Goal: Task Accomplishment & Management: Use online tool/utility

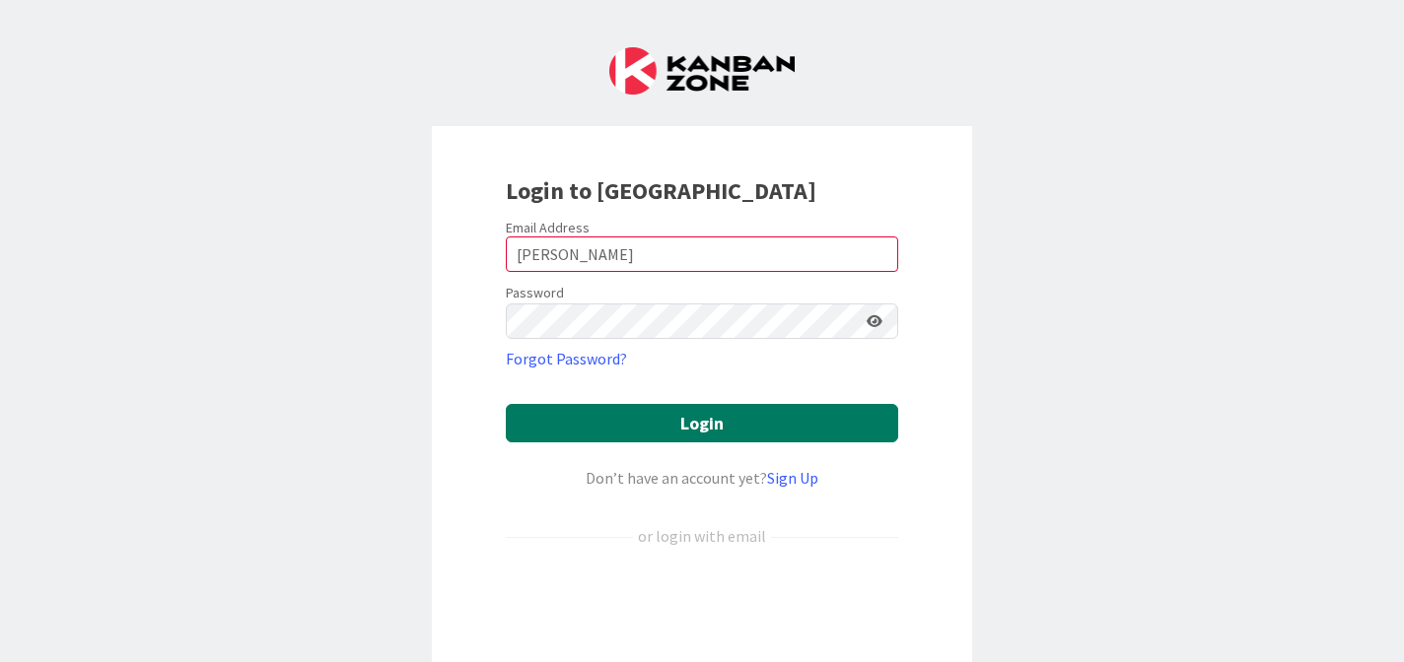
click at [728, 416] on button "Login" at bounding box center [702, 423] width 392 height 38
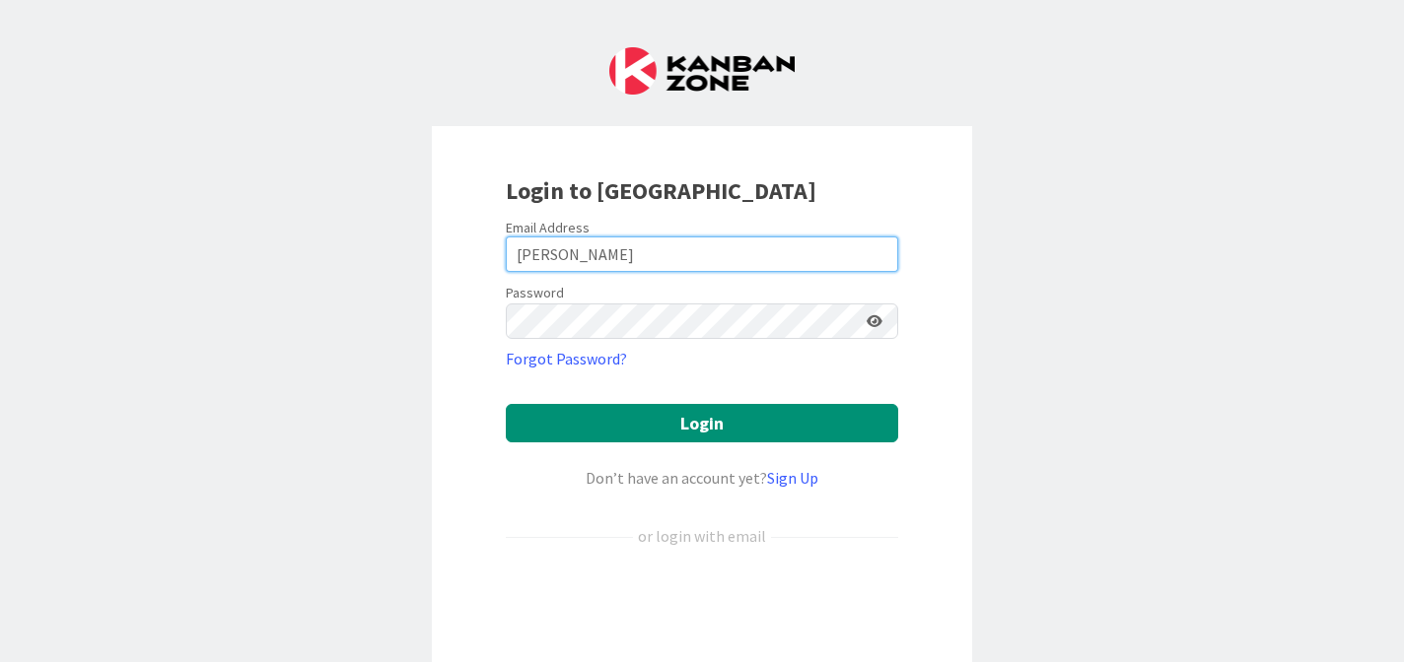
drag, startPoint x: 598, startPoint y: 252, endPoint x: 490, endPoint y: 250, distance: 108.4
click at [490, 250] on div "Login to [GEOGRAPHIC_DATA] Email Address [PERSON_NAME] Password Forgot Password…" at bounding box center [702, 426] width 540 height 601
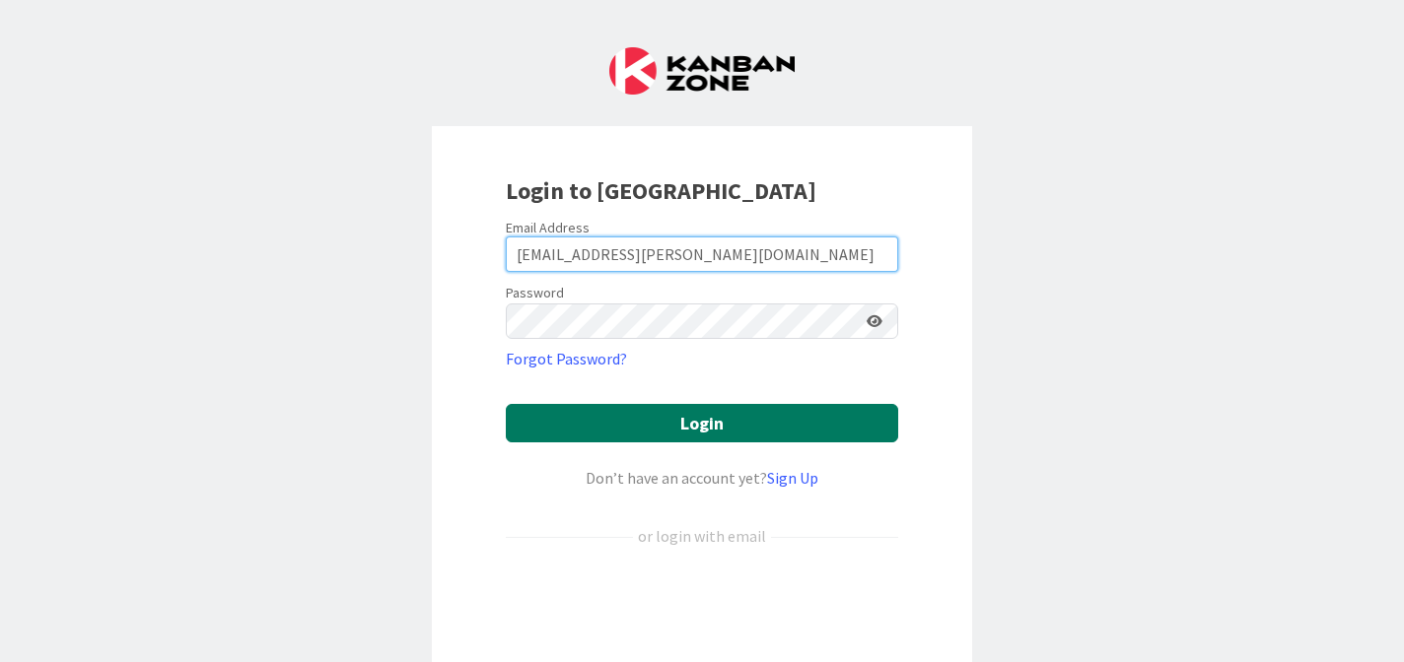
type input "[EMAIL_ADDRESS][PERSON_NAME][DOMAIN_NAME]"
click at [712, 428] on button "Login" at bounding box center [702, 423] width 392 height 38
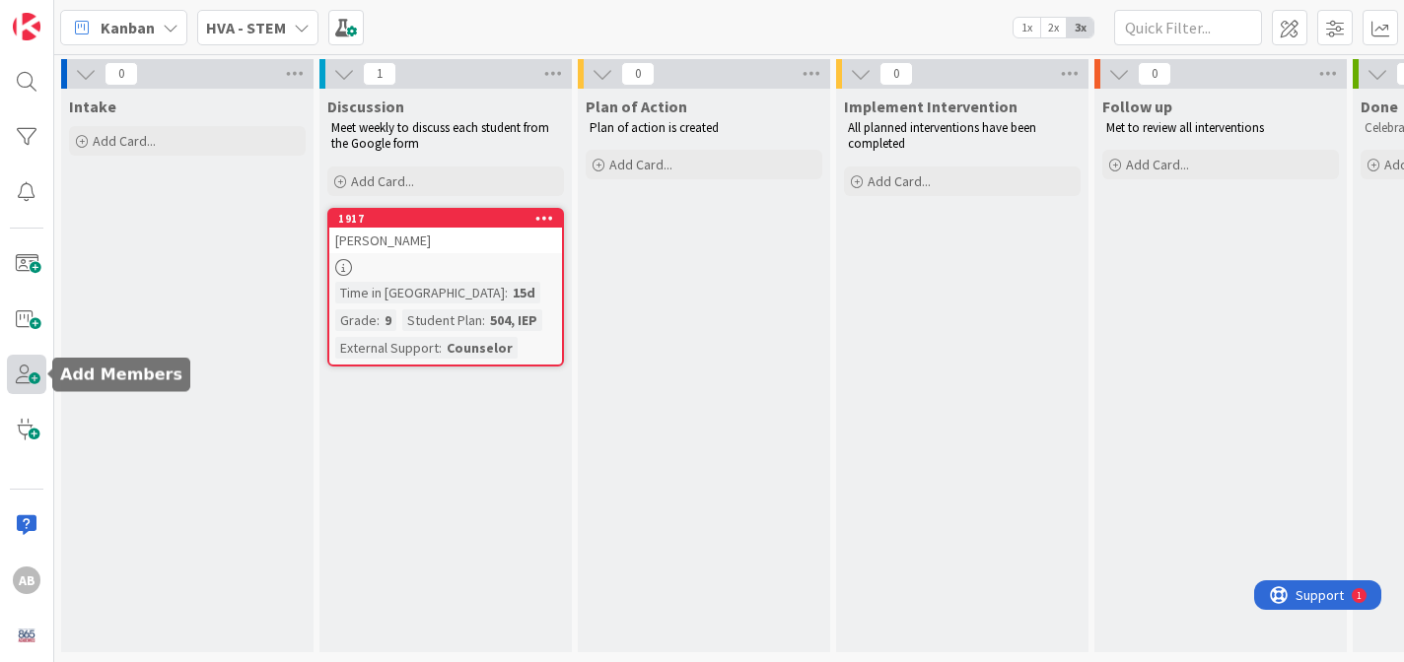
click at [35, 371] on span at bounding box center [26, 374] width 39 height 39
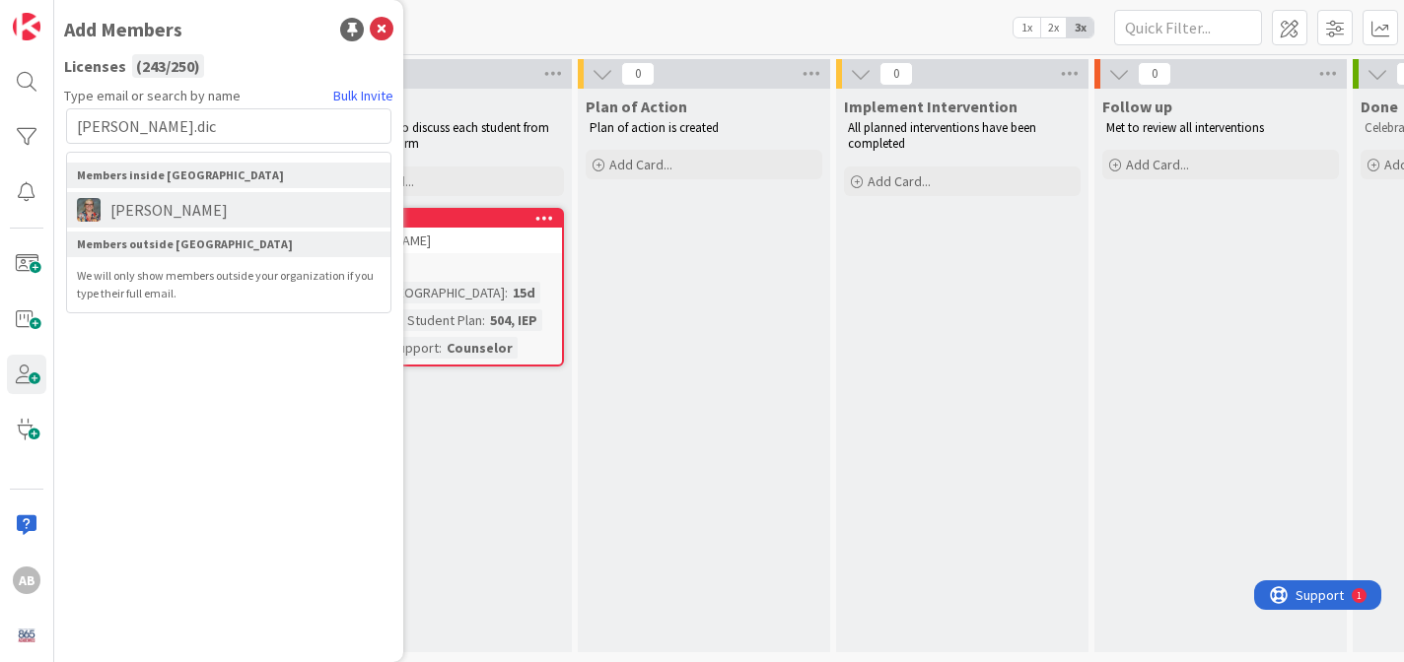
type input "[PERSON_NAME].dic"
click at [149, 214] on span "[PERSON_NAME]" at bounding box center [169, 210] width 137 height 24
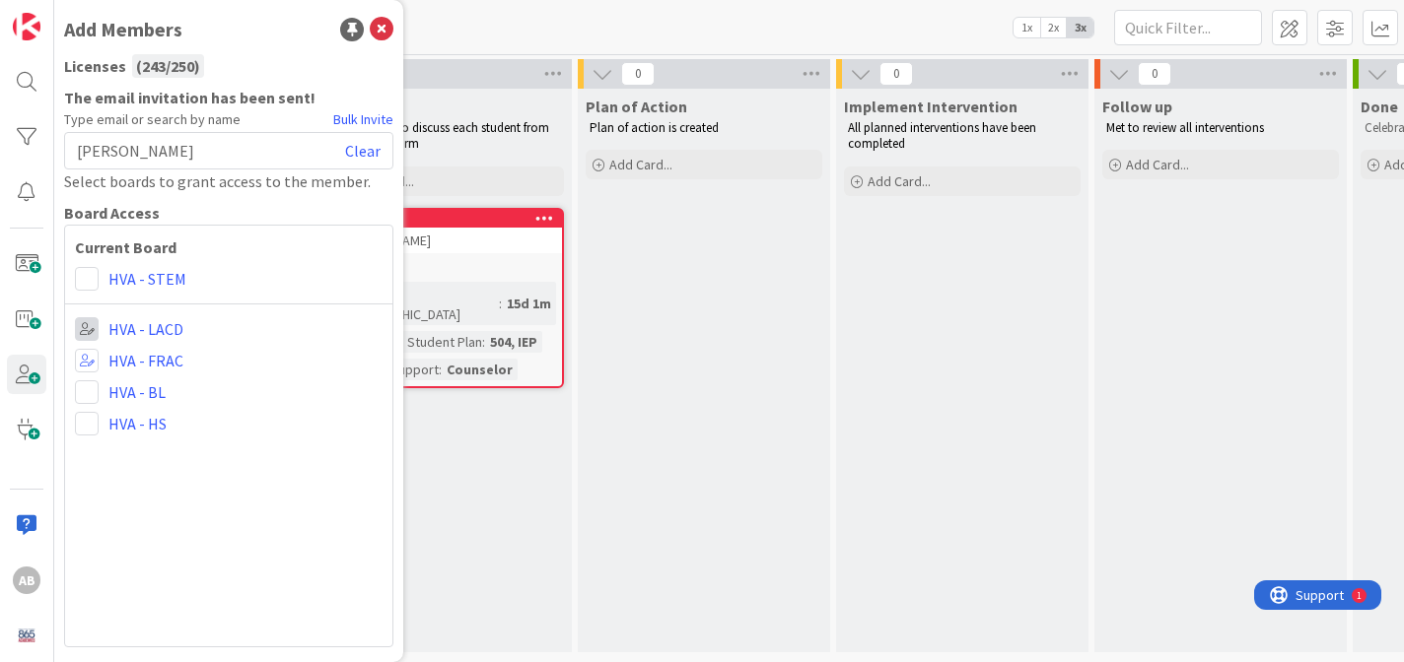
click at [80, 326] on span at bounding box center [87, 329] width 24 height 24
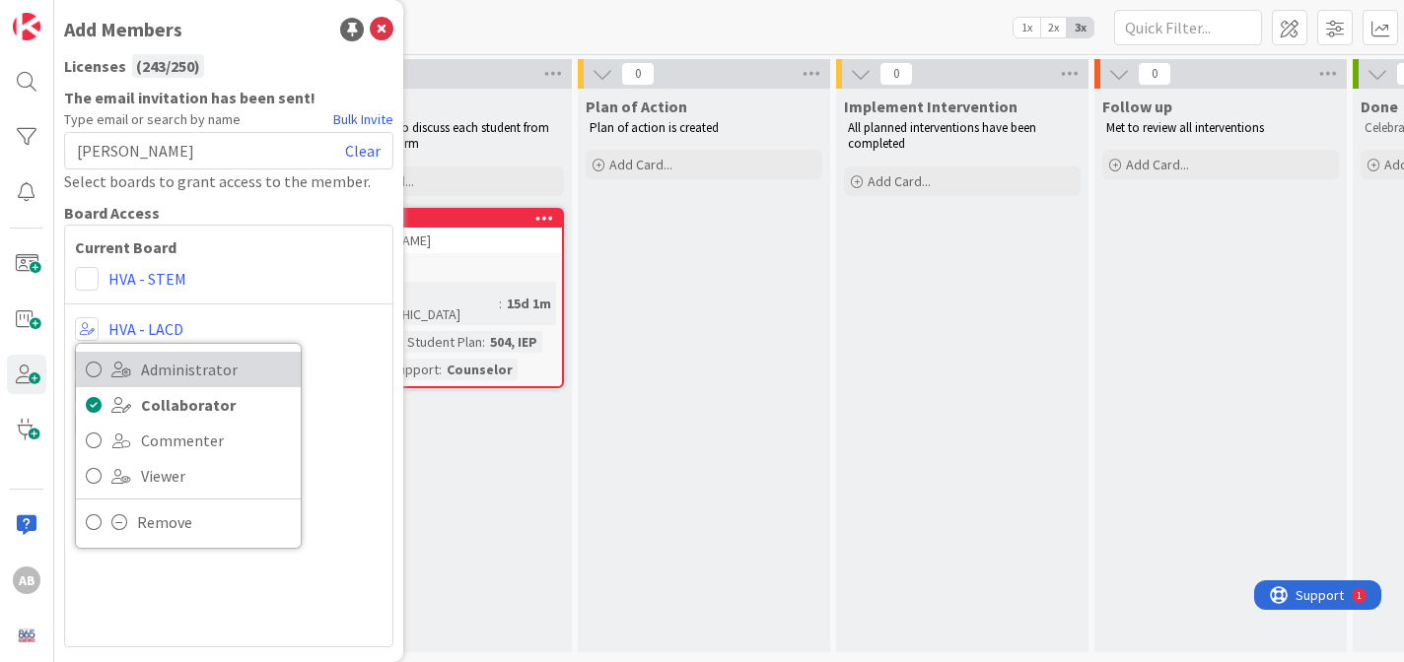
click at [91, 362] on icon at bounding box center [94, 370] width 16 height 30
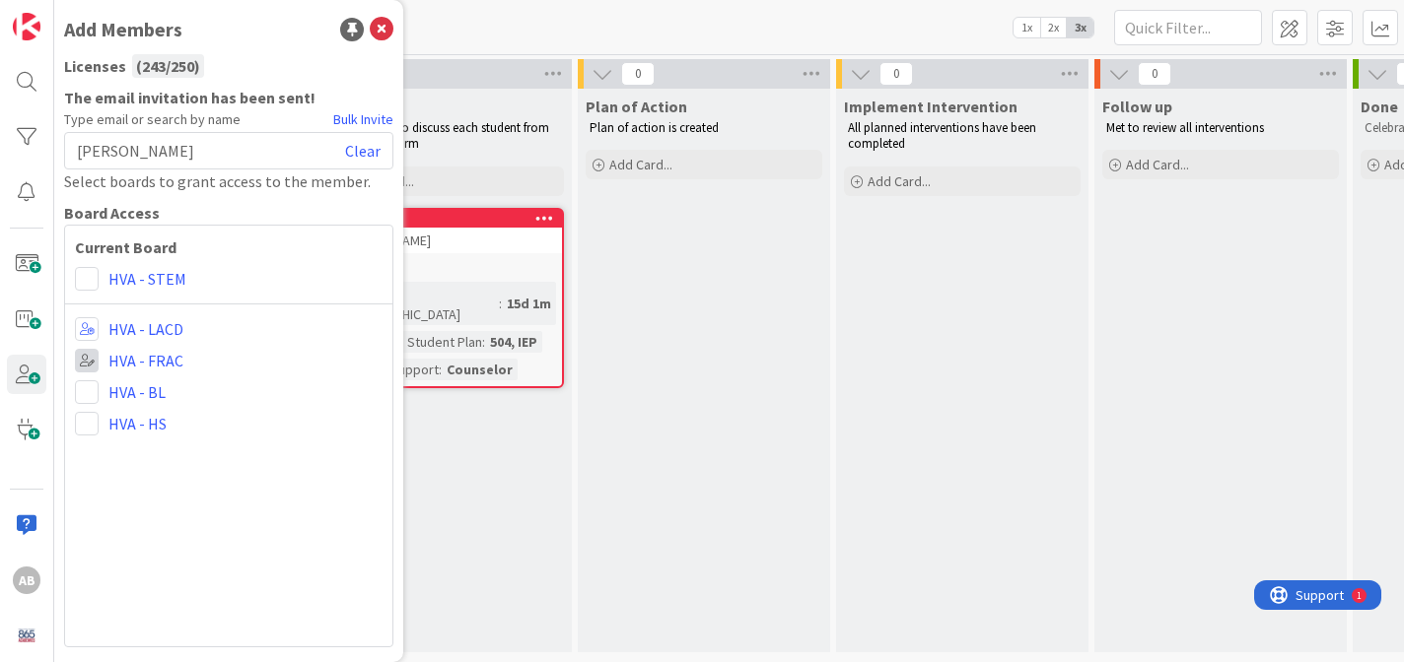
click at [92, 360] on span at bounding box center [87, 361] width 24 height 24
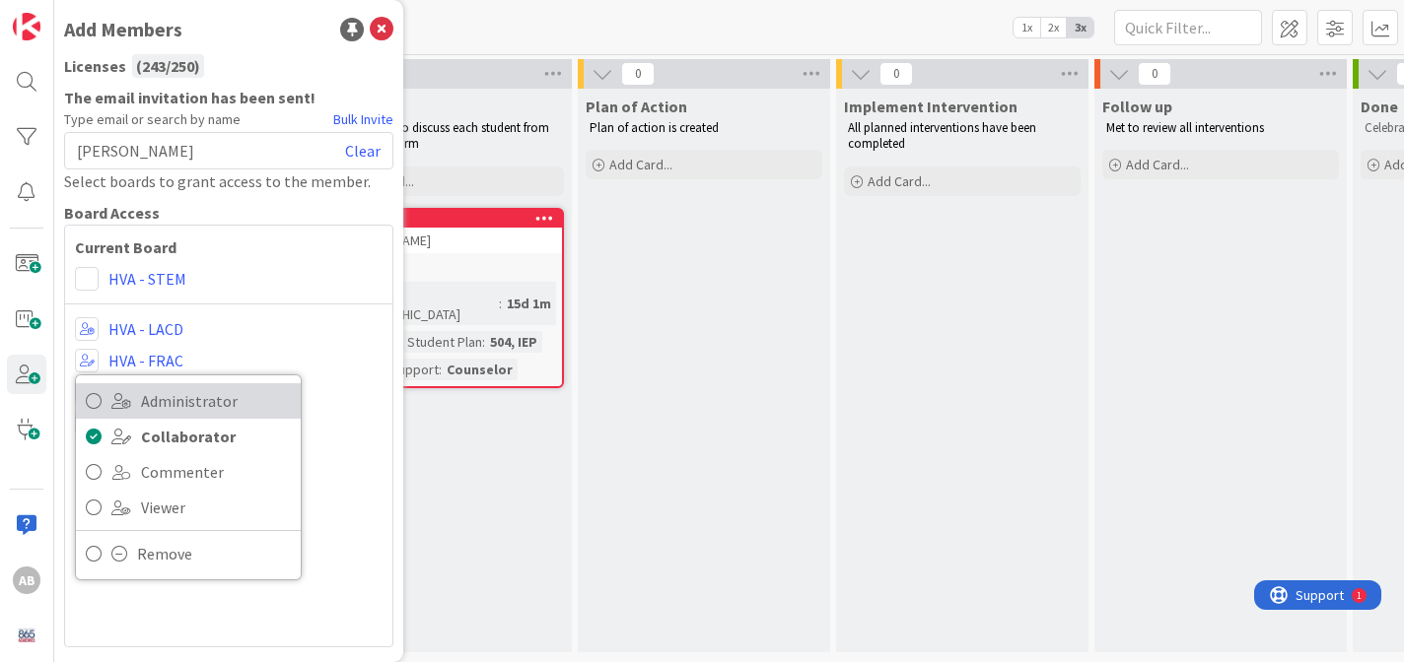
click at [100, 404] on icon at bounding box center [94, 401] width 16 height 30
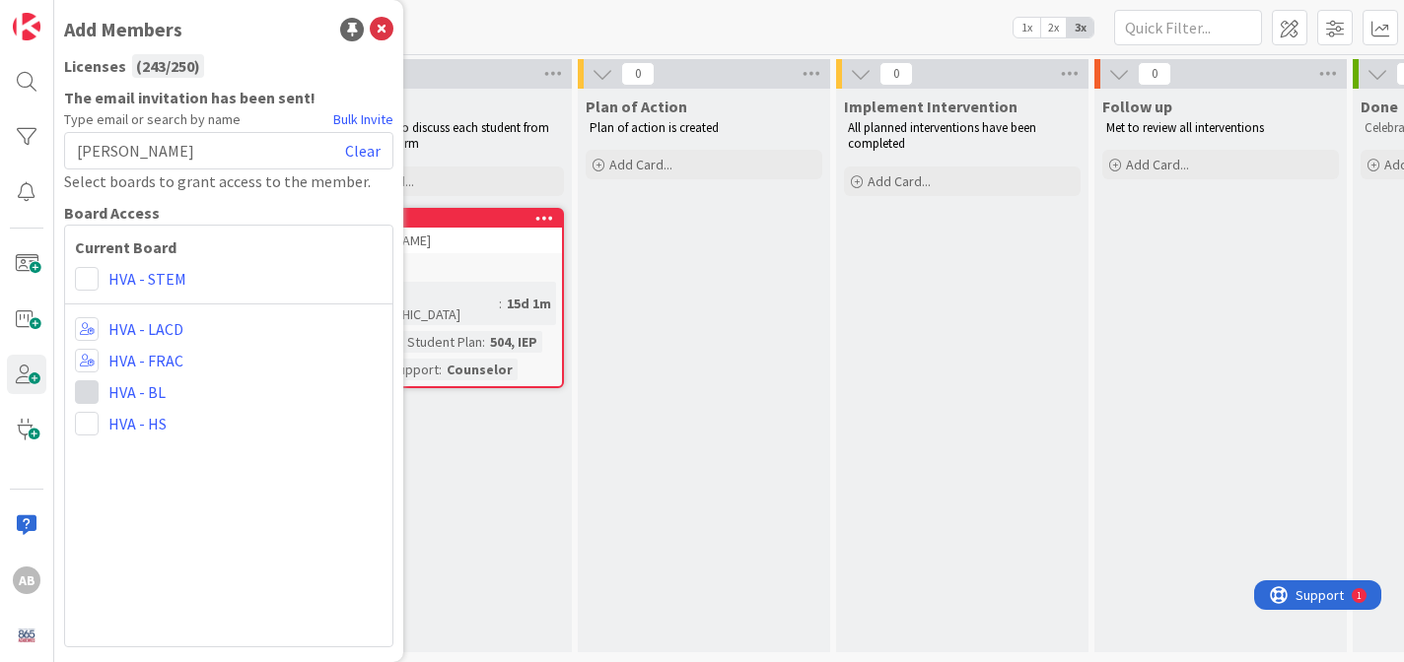
click at [93, 399] on span at bounding box center [87, 392] width 24 height 24
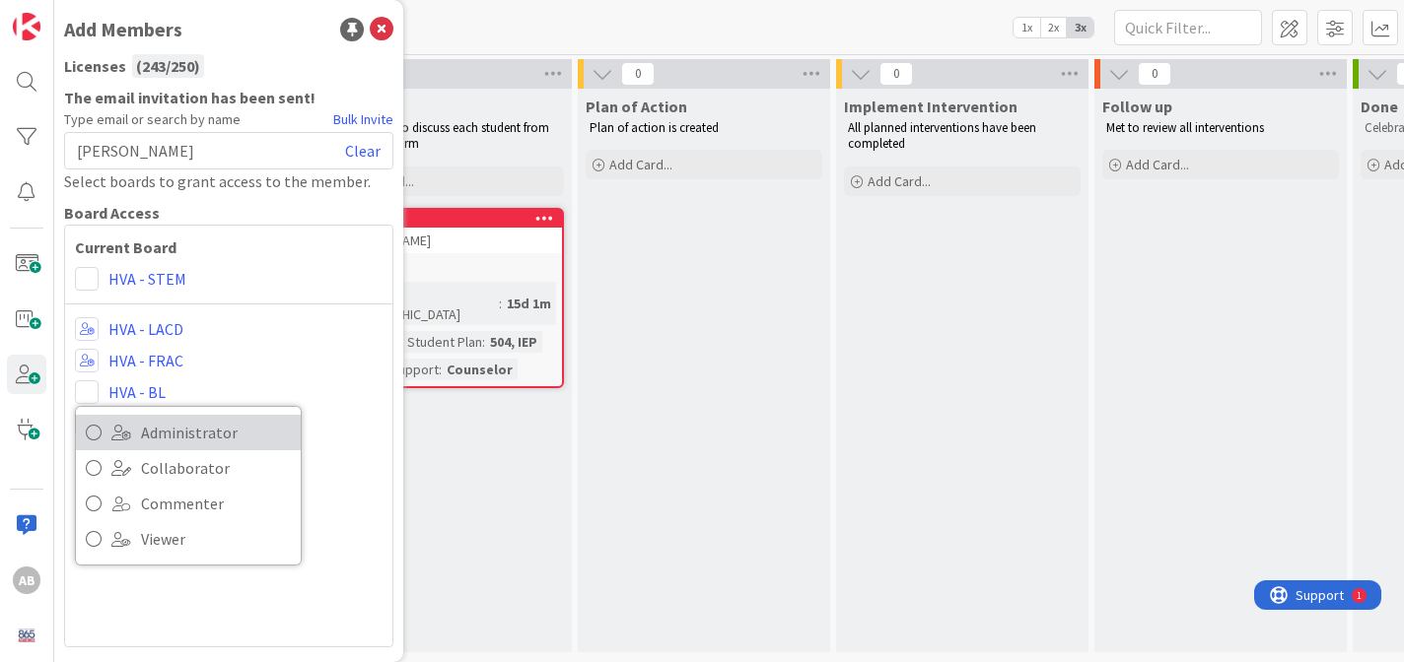
click at [87, 437] on icon at bounding box center [94, 433] width 16 height 30
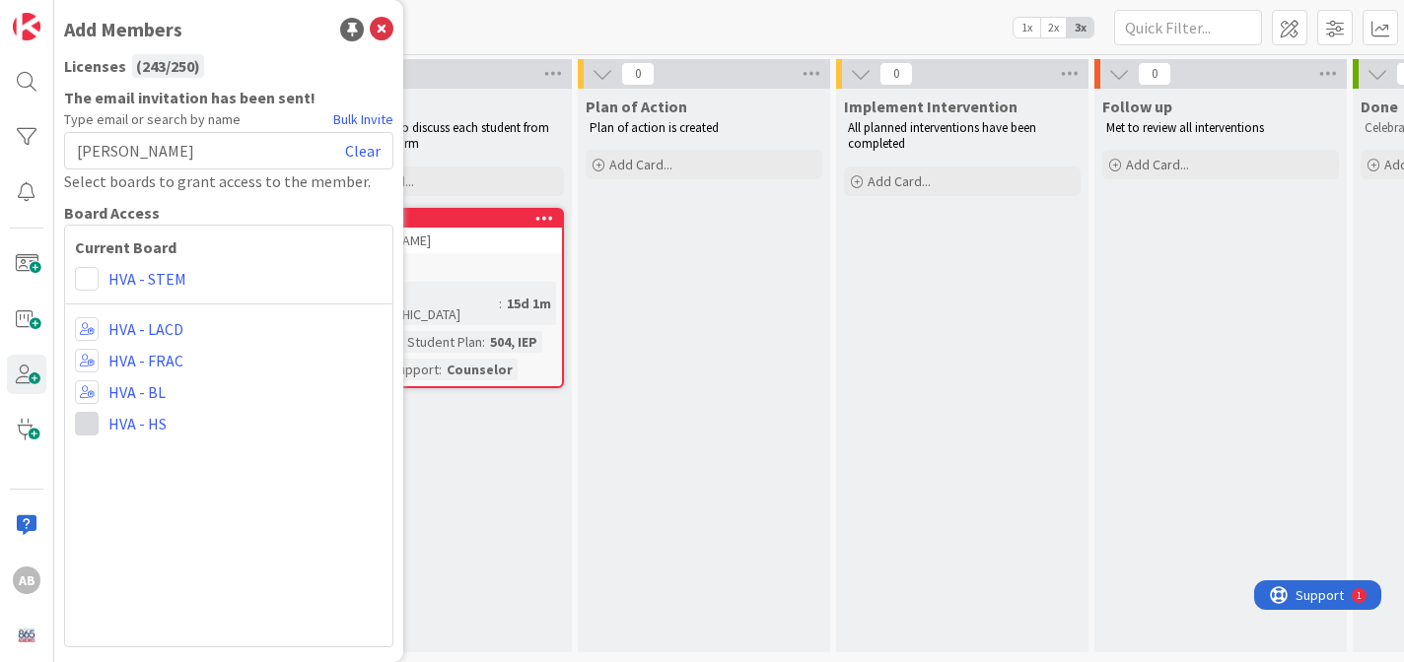
click at [90, 426] on span at bounding box center [87, 424] width 24 height 24
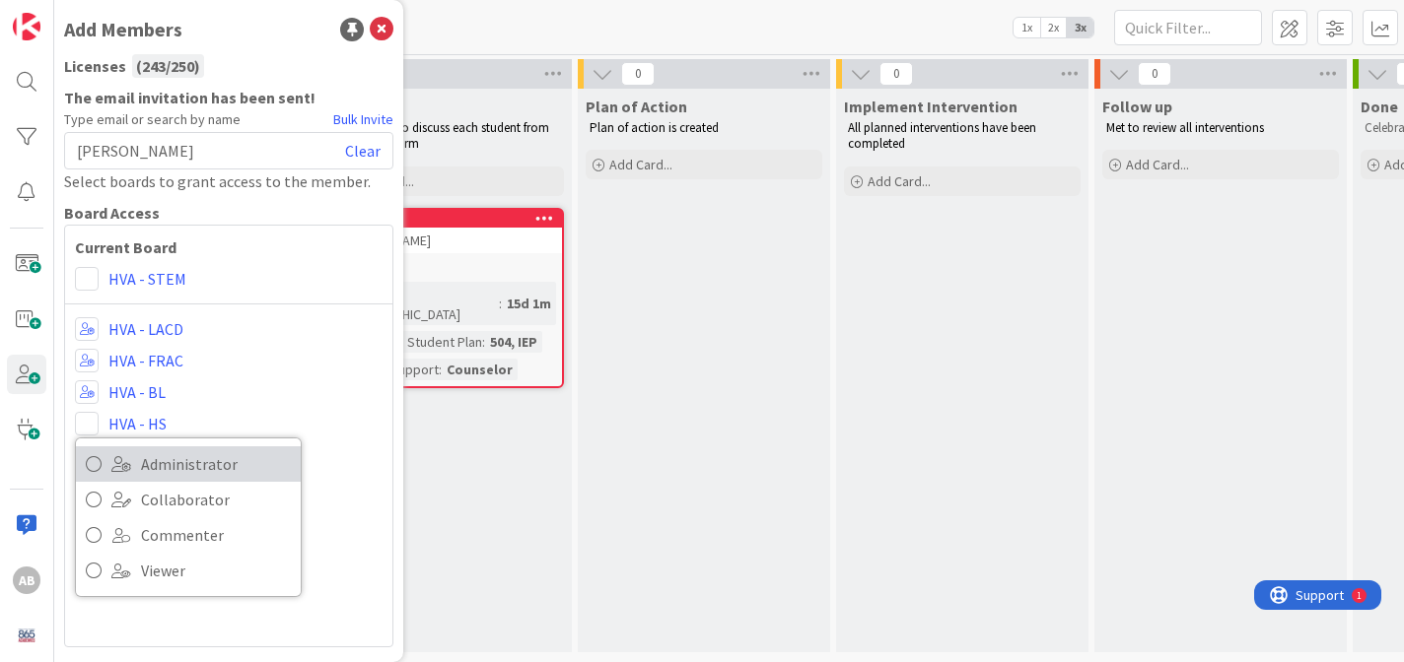
click at [96, 456] on icon at bounding box center [94, 464] width 16 height 30
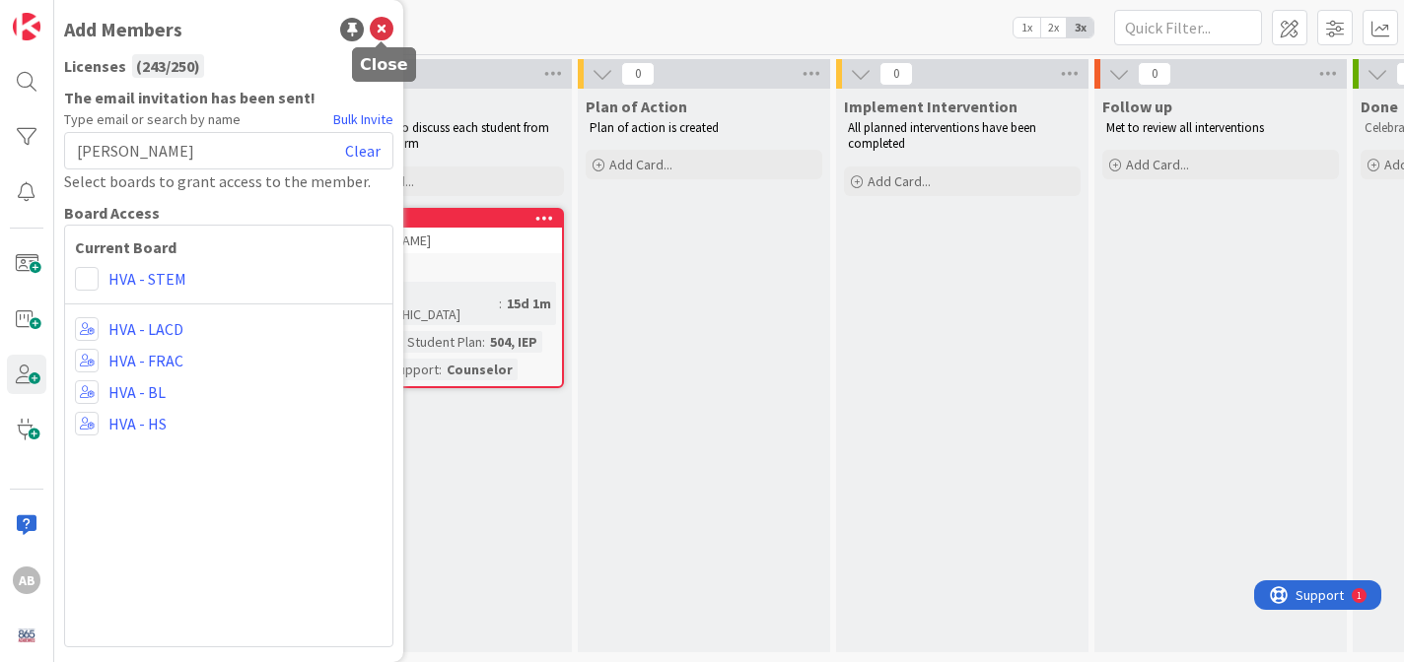
click at [382, 29] on icon at bounding box center [382, 30] width 24 height 24
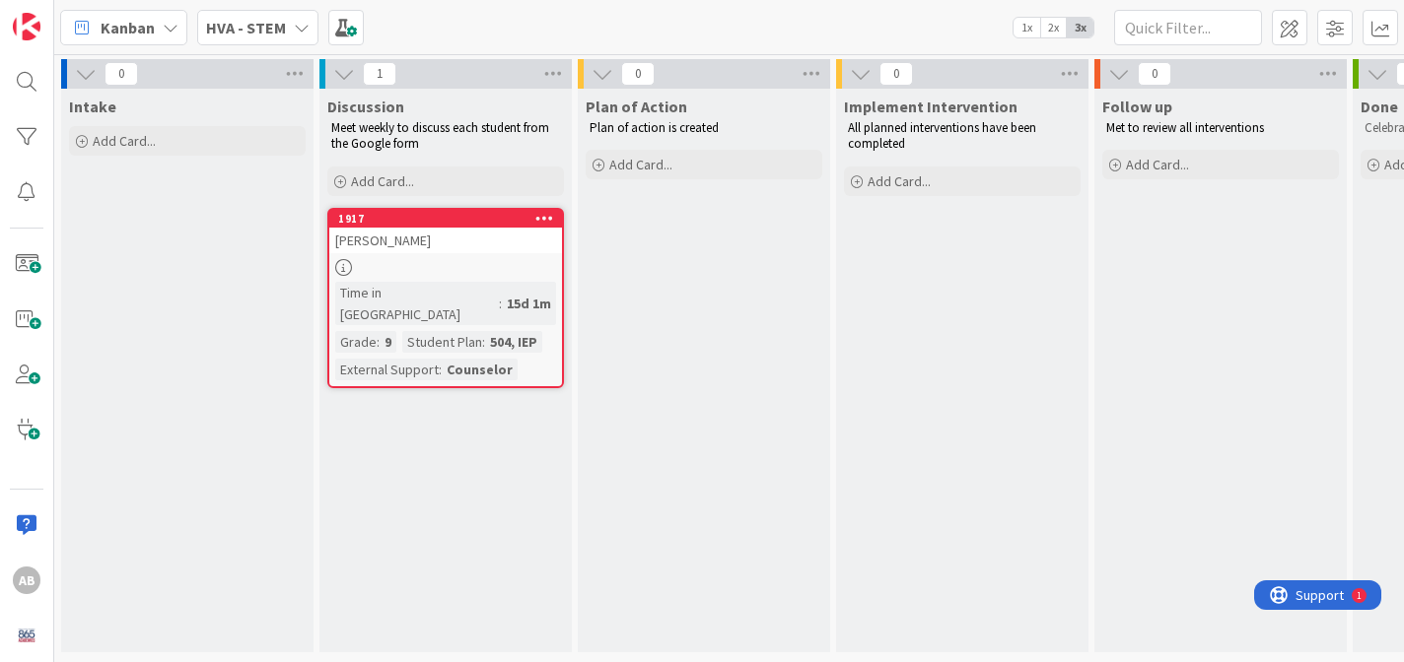
click at [303, 27] on icon at bounding box center [302, 28] width 16 height 16
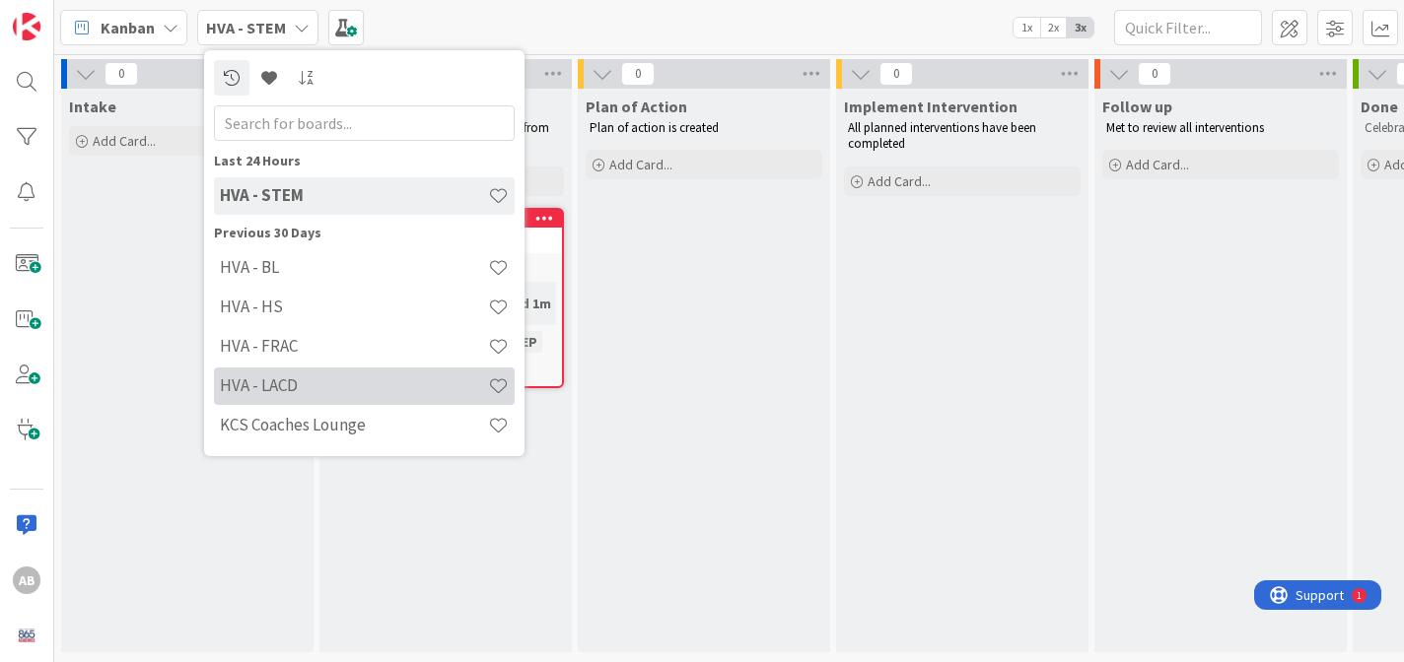
click at [279, 380] on h4 "HVA - LACD" at bounding box center [354, 386] width 268 height 20
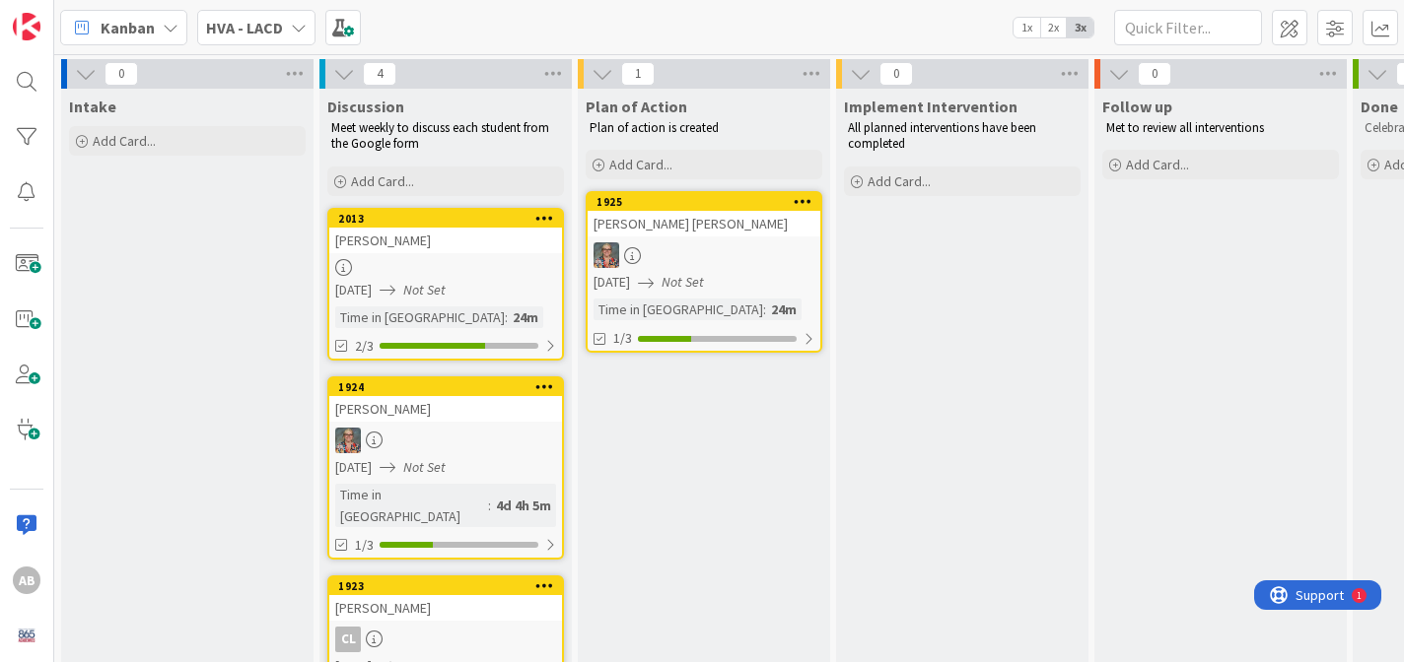
click at [714, 229] on div "[PERSON_NAME] [PERSON_NAME]" at bounding box center [704, 224] width 233 height 26
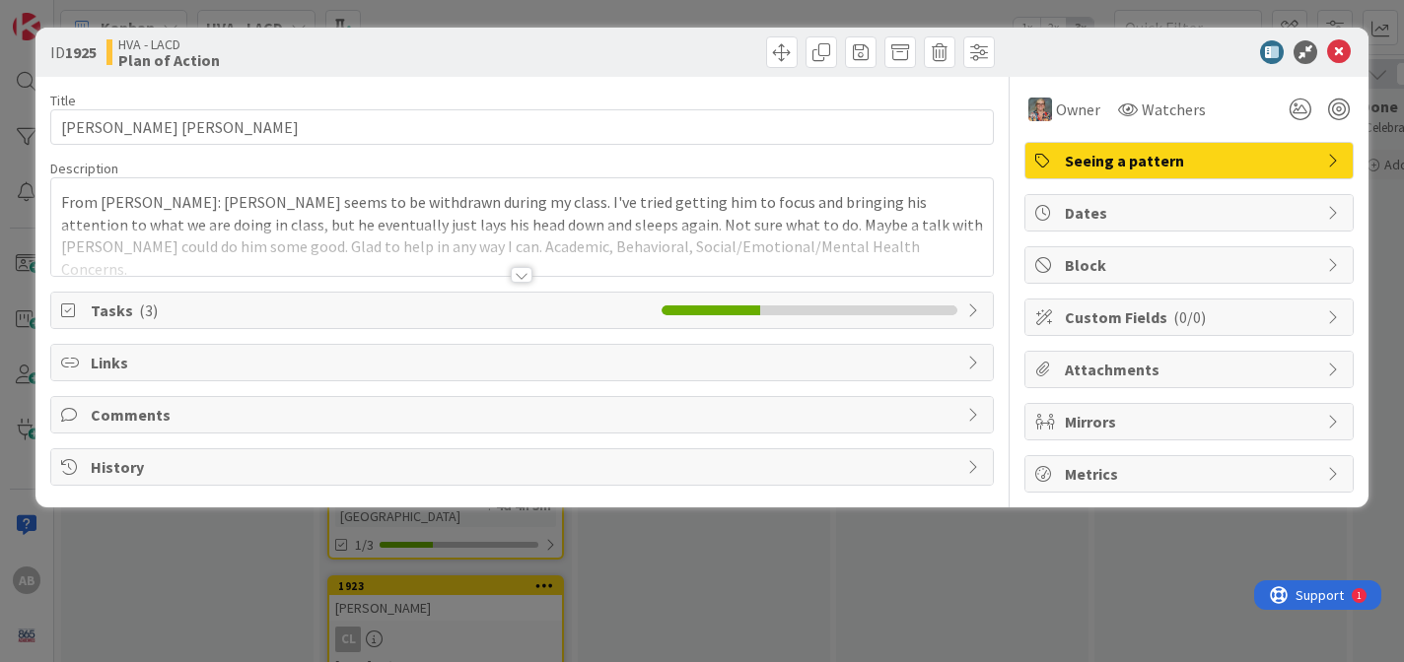
click at [124, 309] on span "Tasks ( 3 )" at bounding box center [372, 311] width 562 height 24
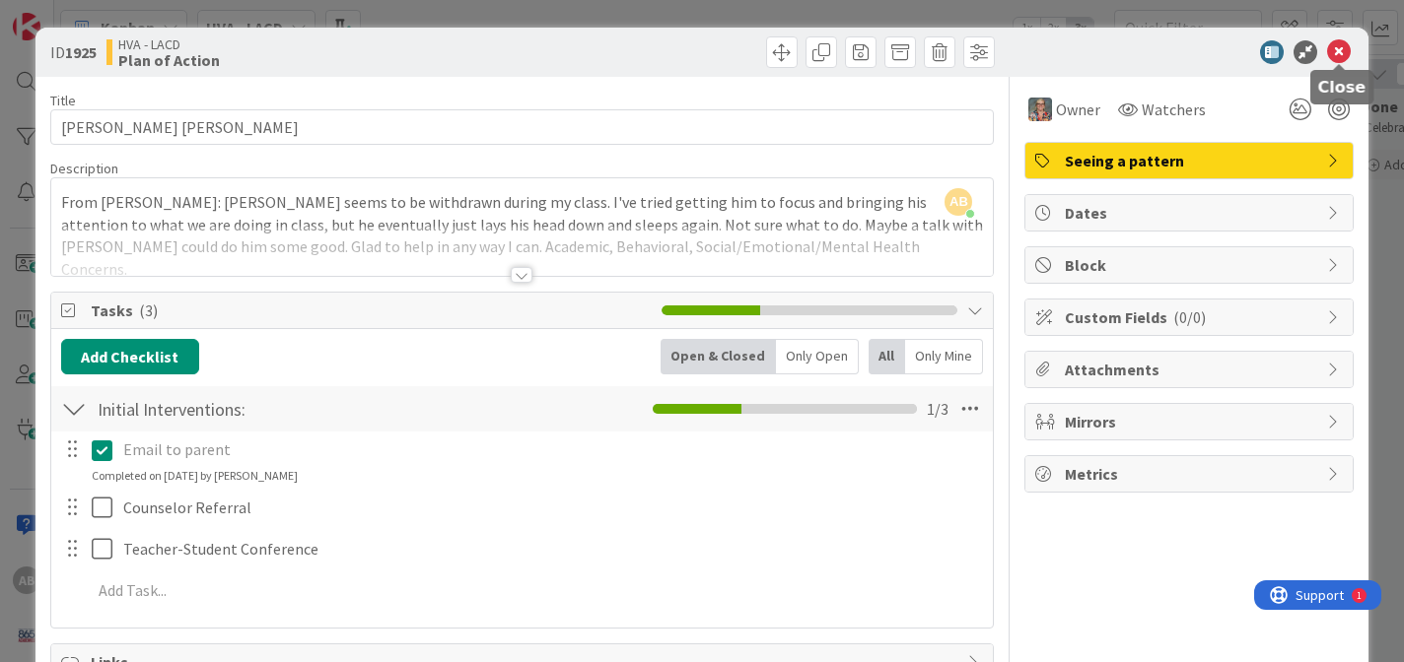
click at [1338, 61] on icon at bounding box center [1339, 52] width 24 height 24
